Goal: Information Seeking & Learning: Learn about a topic

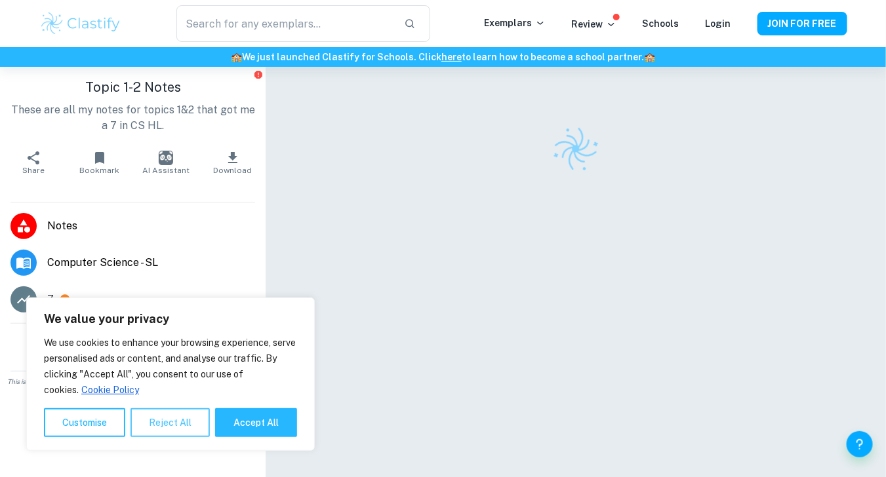
click at [173, 424] on button "Reject All" at bounding box center [170, 423] width 79 height 29
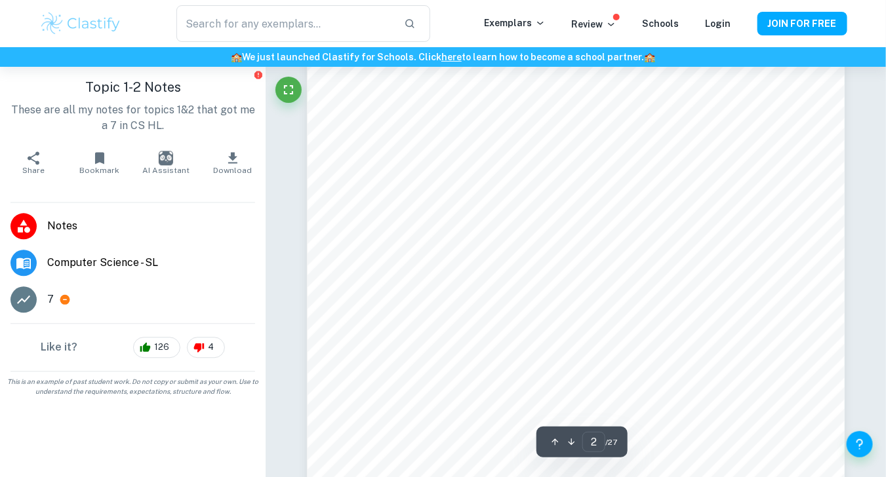
scroll to position [984, 0]
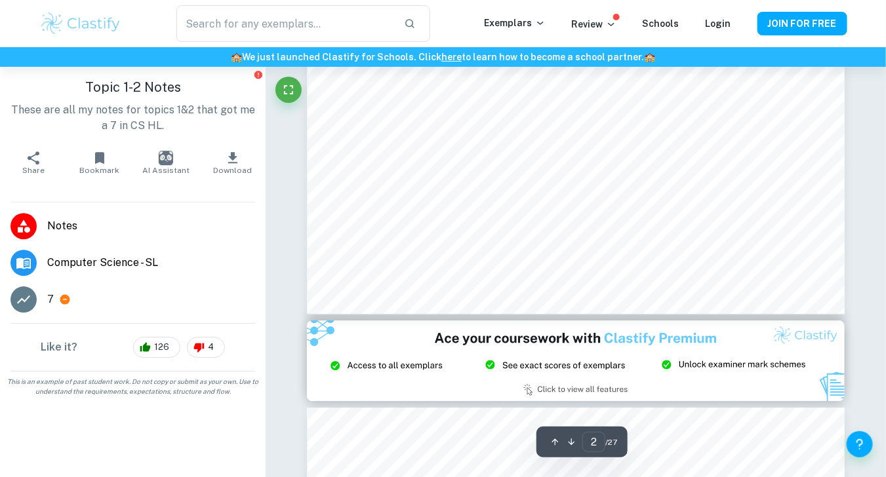
type input "3"
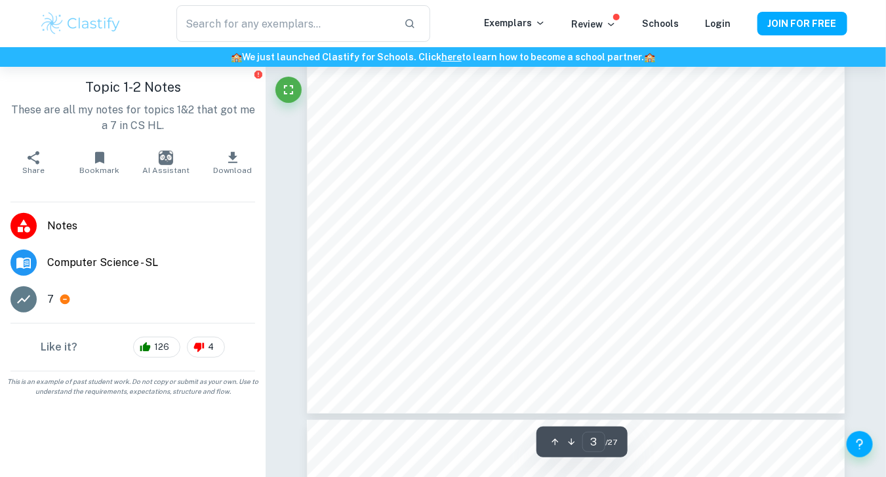
scroll to position [2164, 0]
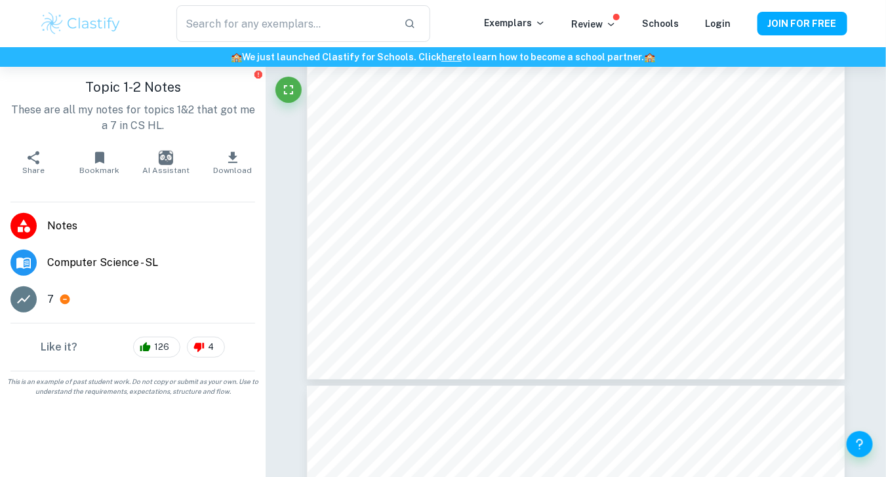
click at [123, 260] on span "Computer Science - SL" at bounding box center [151, 263] width 208 height 16
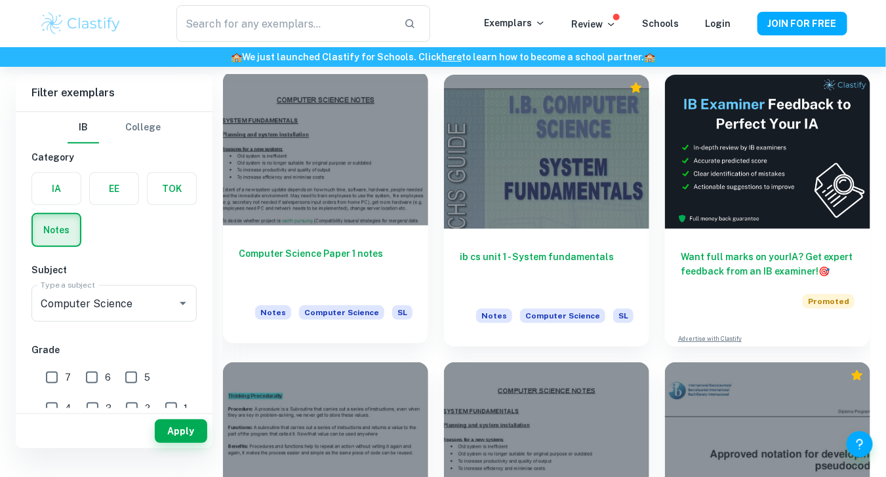
scroll to position [66, 0]
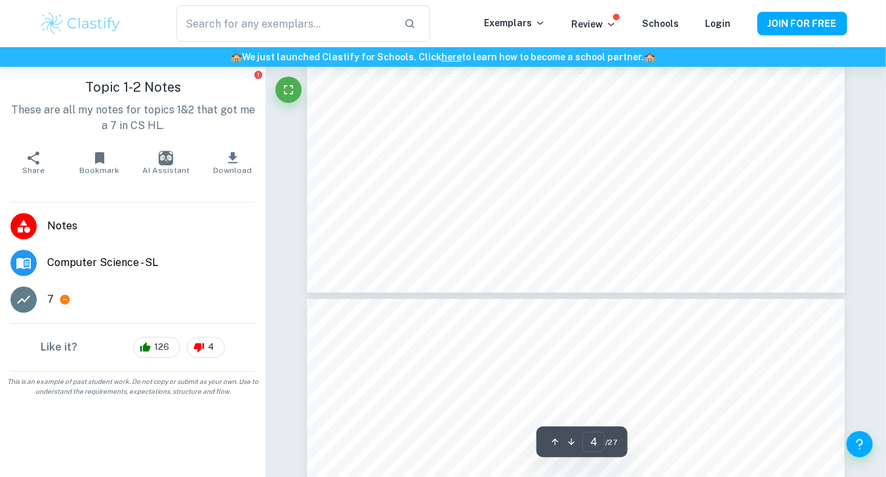
type input "5"
